Goal: Task Accomplishment & Management: Complete application form

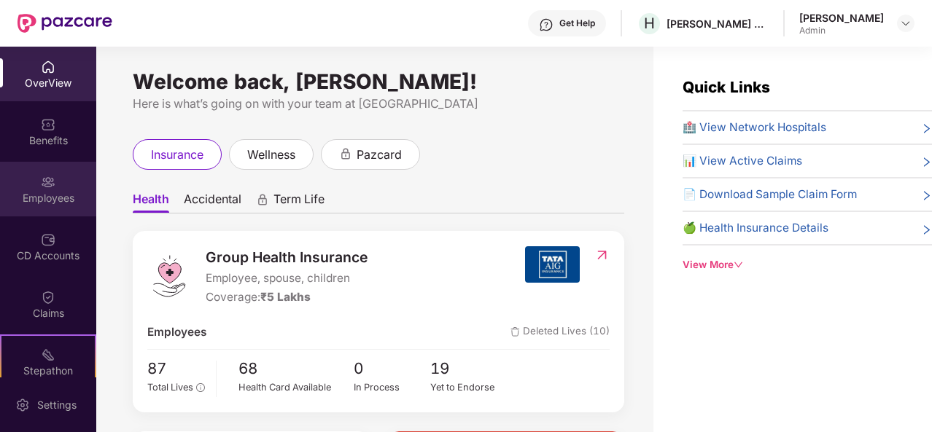
click at [44, 175] on img at bounding box center [48, 182] width 15 height 15
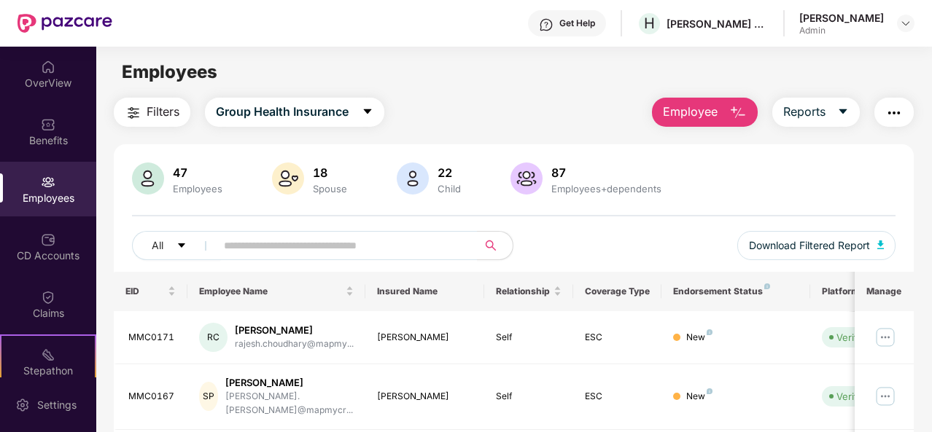
click at [723, 113] on button "Employee" at bounding box center [705, 112] width 106 height 29
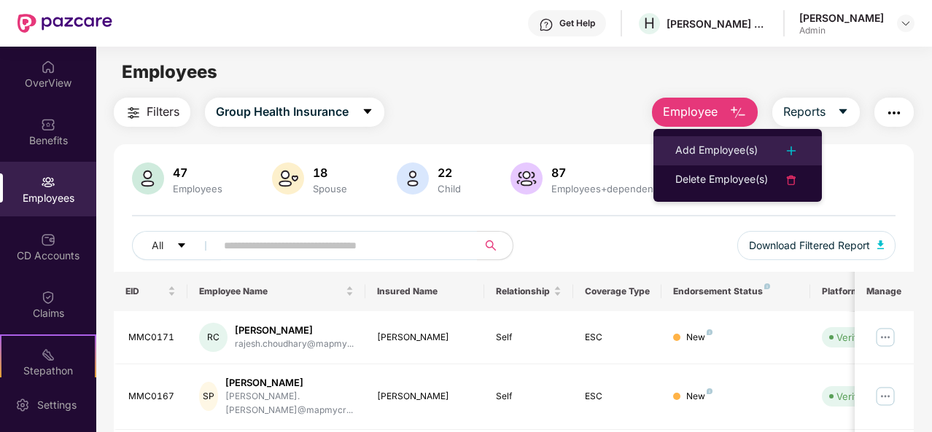
click at [720, 151] on div "Add Employee(s)" at bounding box center [716, 151] width 82 height 18
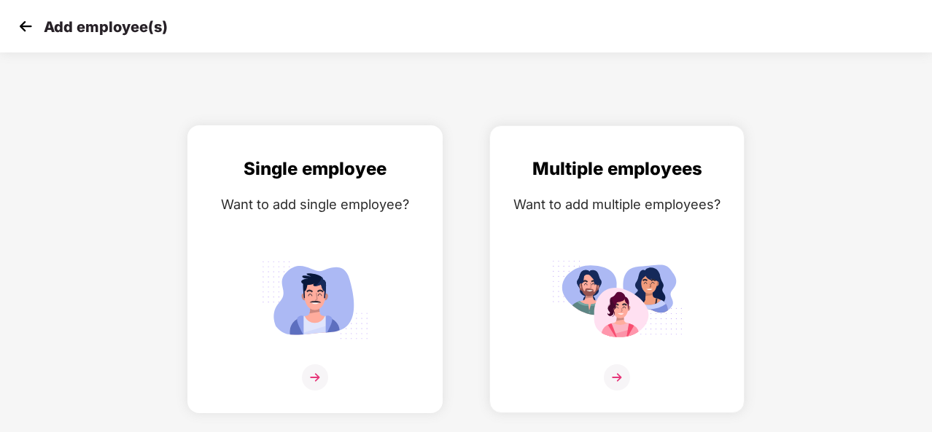
click at [321, 373] on img at bounding box center [315, 378] width 26 height 26
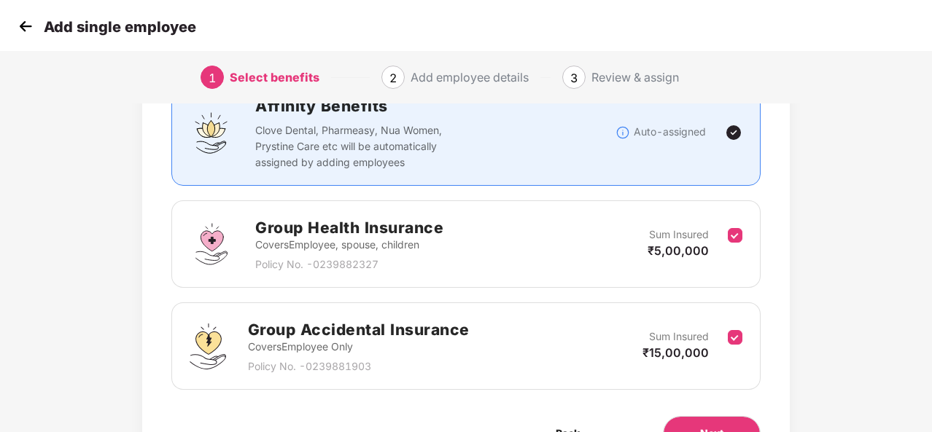
scroll to position [207, 0]
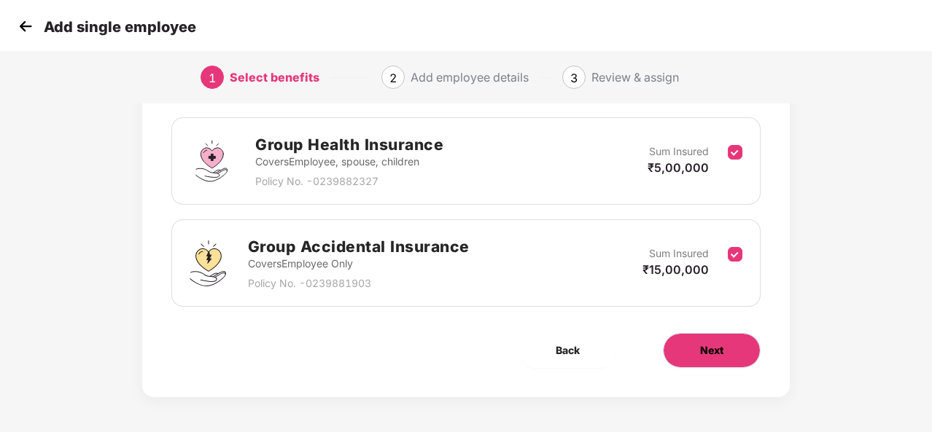
click at [716, 345] on span "Next" at bounding box center [711, 351] width 23 height 16
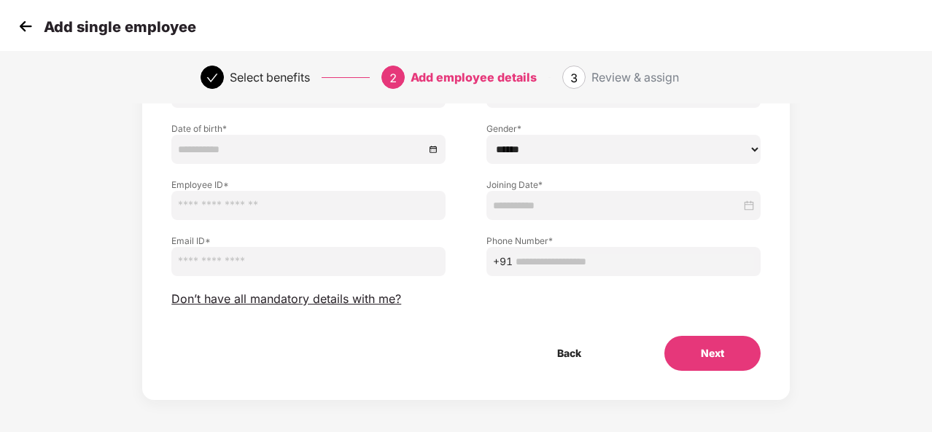
scroll to position [152, 0]
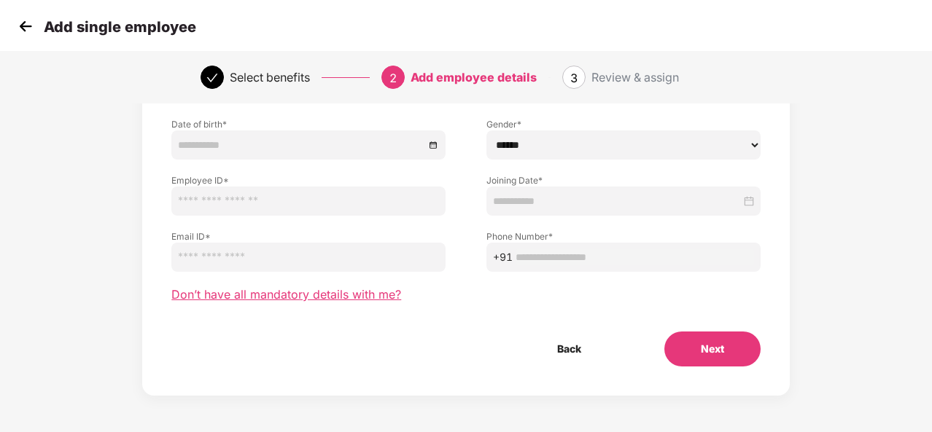
click at [286, 292] on span "Don’t have all mandatory details with me?" at bounding box center [286, 294] width 230 height 15
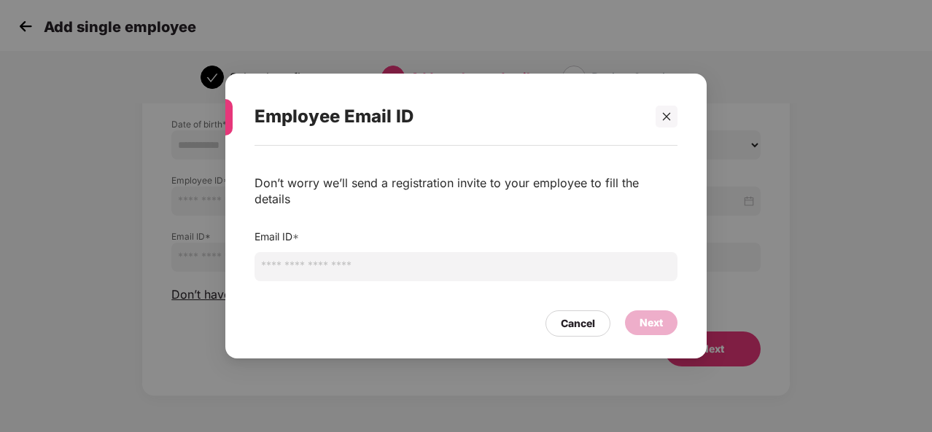
click at [359, 262] on input "email" at bounding box center [466, 266] width 423 height 29
type input "**********"
click at [656, 315] on div "Next" at bounding box center [651, 323] width 23 height 16
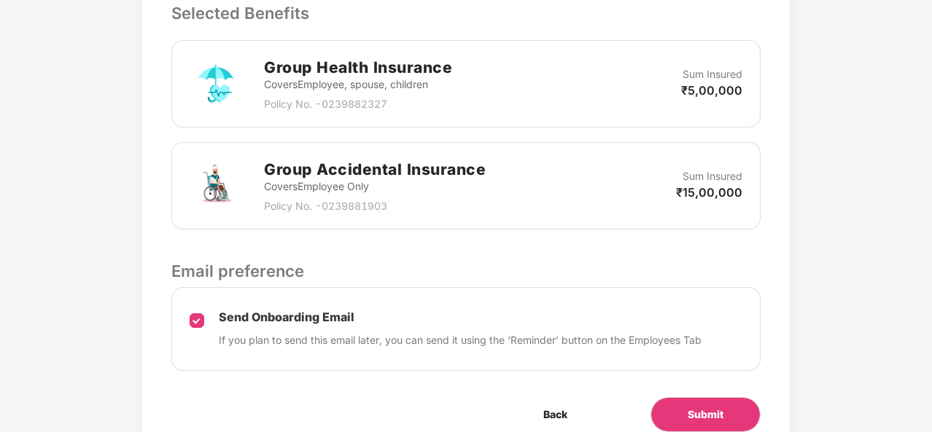
scroll to position [497, 0]
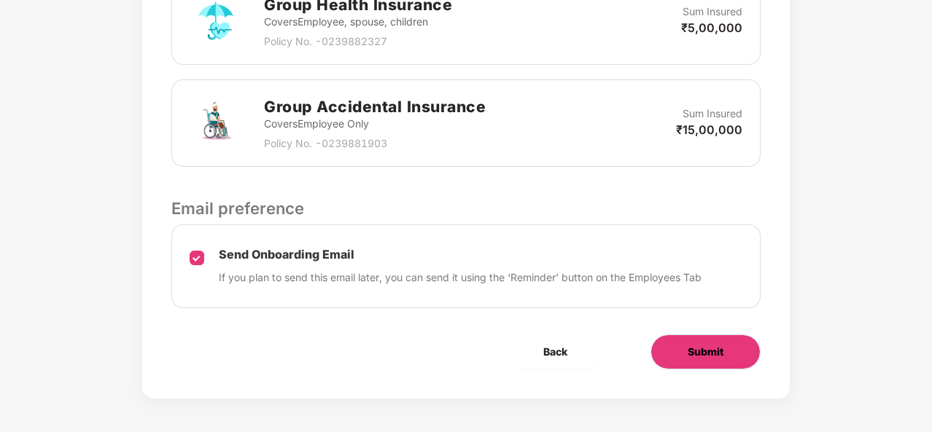
click at [709, 352] on span "Submit" at bounding box center [706, 352] width 36 height 16
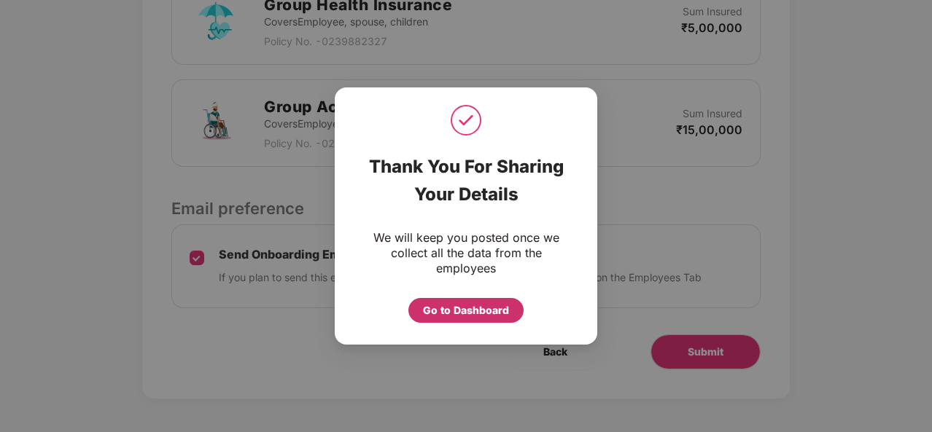
click at [478, 314] on div "Go to Dashboard" at bounding box center [466, 311] width 86 height 16
